Goal: Obtain resource: Download file/media

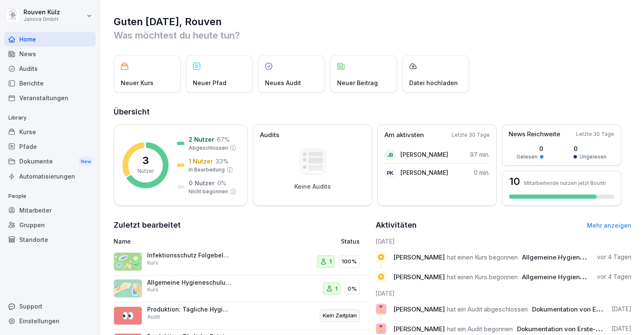
click at [52, 165] on div "Dokumente New" at bounding box center [49, 162] width 91 height 16
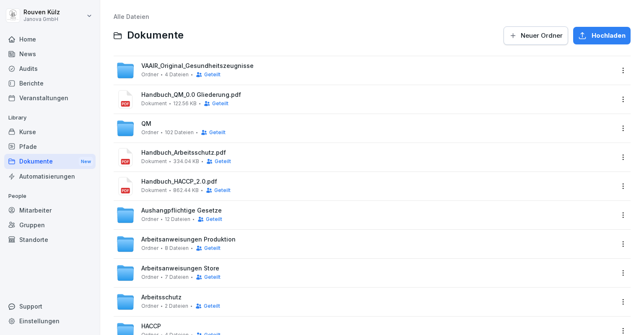
click at [167, 298] on span "Arbeitsschutz" at bounding box center [161, 297] width 40 height 7
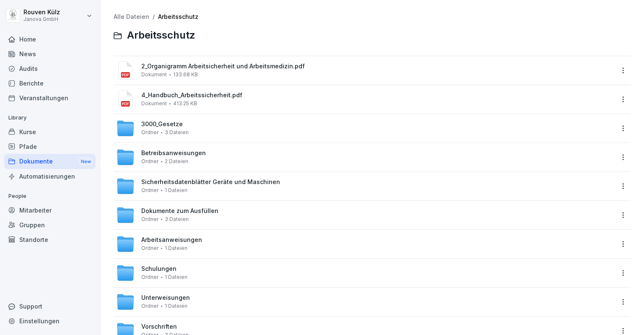
click at [178, 125] on span "3000_Gesetze" at bounding box center [162, 124] width 42 height 7
drag, startPoint x: 636, startPoint y: 183, endPoint x: 623, endPoint y: 239, distance: 57.8
click at [623, 239] on div "Alle Dateien / Arbeitsschutz Arbeitsschutz 2_Organigramm Arbeitsicherheit und A…" at bounding box center [372, 237] width 544 height 475
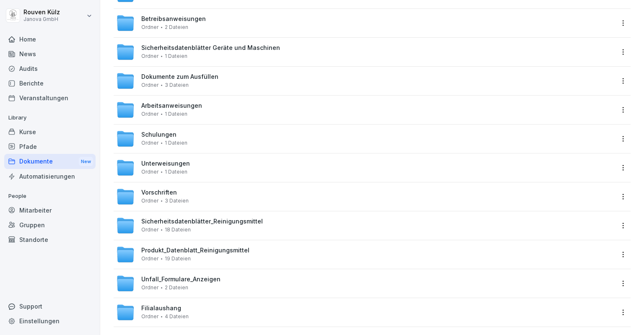
scroll to position [145, 0]
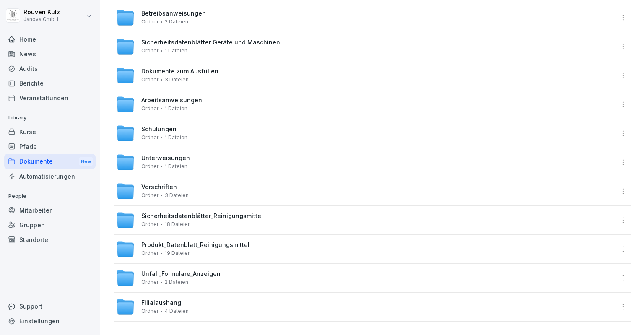
click at [155, 184] on span "Vorschriften" at bounding box center [159, 187] width 36 height 7
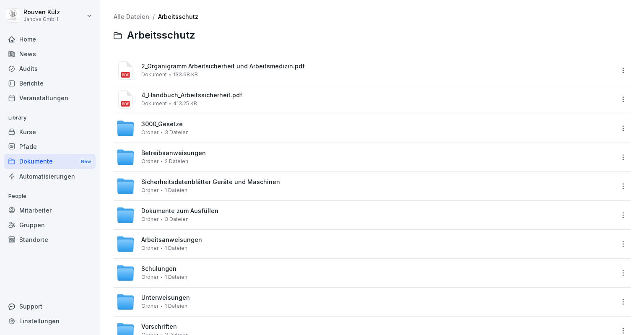
click at [209, 216] on div "Dokumente zum Ausfüllen Ordner 3 Dateien" at bounding box center [179, 215] width 77 height 15
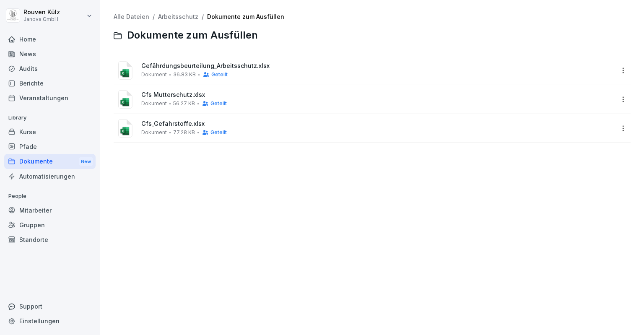
click at [241, 65] on span "Gefährdungsbeurteilung_Arbeitsschutz.xlsx" at bounding box center [377, 65] width 473 height 7
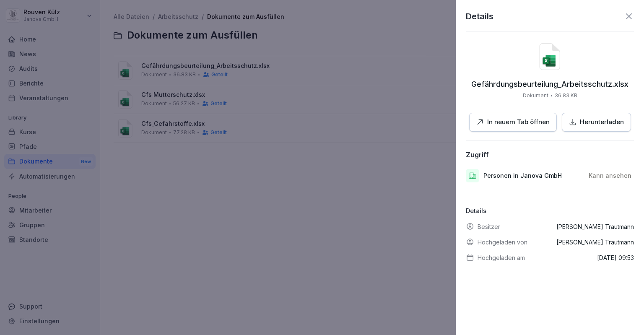
click at [510, 120] on p "In neuem Tab öffnen" at bounding box center [518, 122] width 62 height 10
click at [610, 122] on p "Herunterladen" at bounding box center [602, 122] width 44 height 10
